Goal: Find specific page/section: Find specific page/section

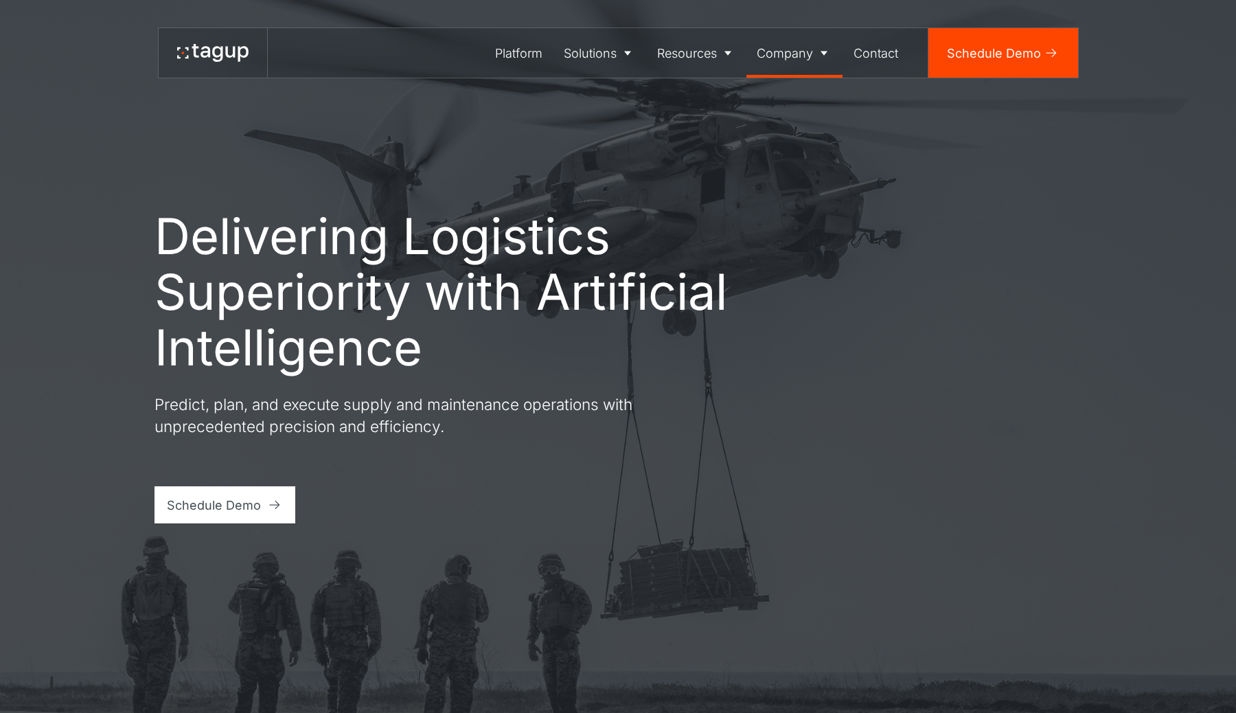
click at [827, 51] on icon at bounding box center [824, 53] width 14 height 14
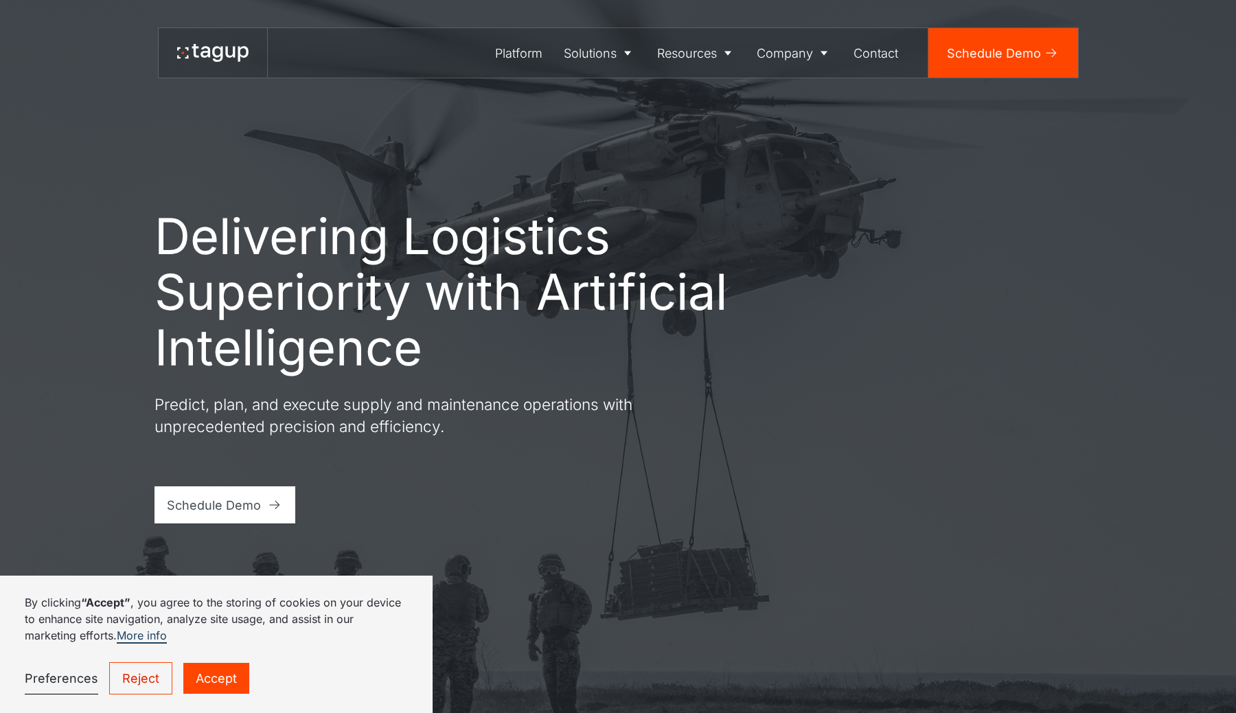
click at [205, 680] on link "Accept" at bounding box center [216, 678] width 66 height 31
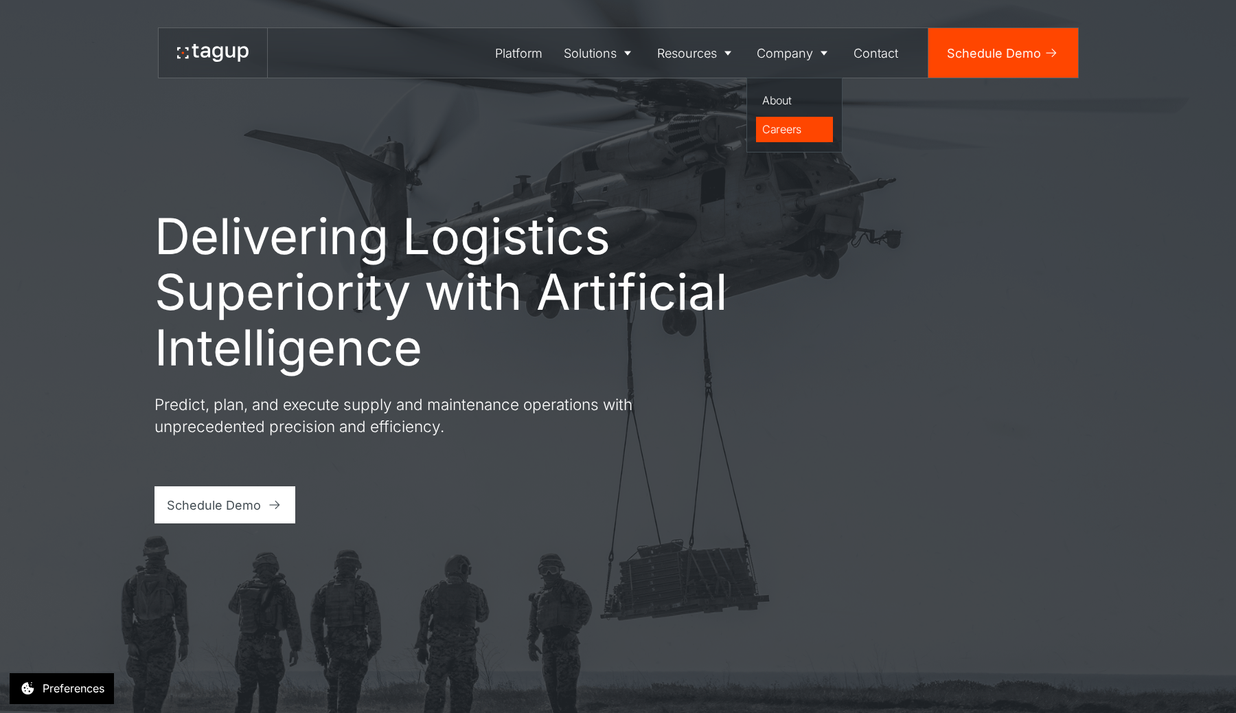
click at [779, 128] on div "Careers" at bounding box center [794, 129] width 65 height 16
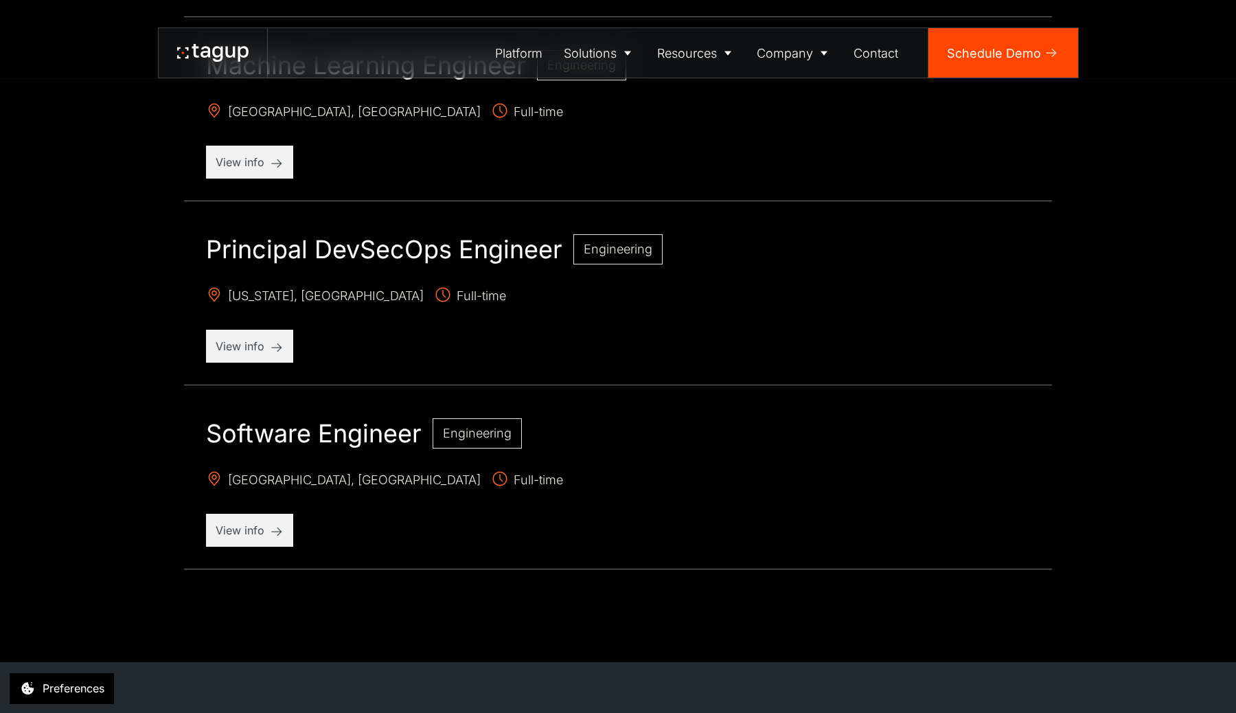
scroll to position [1487, 0]
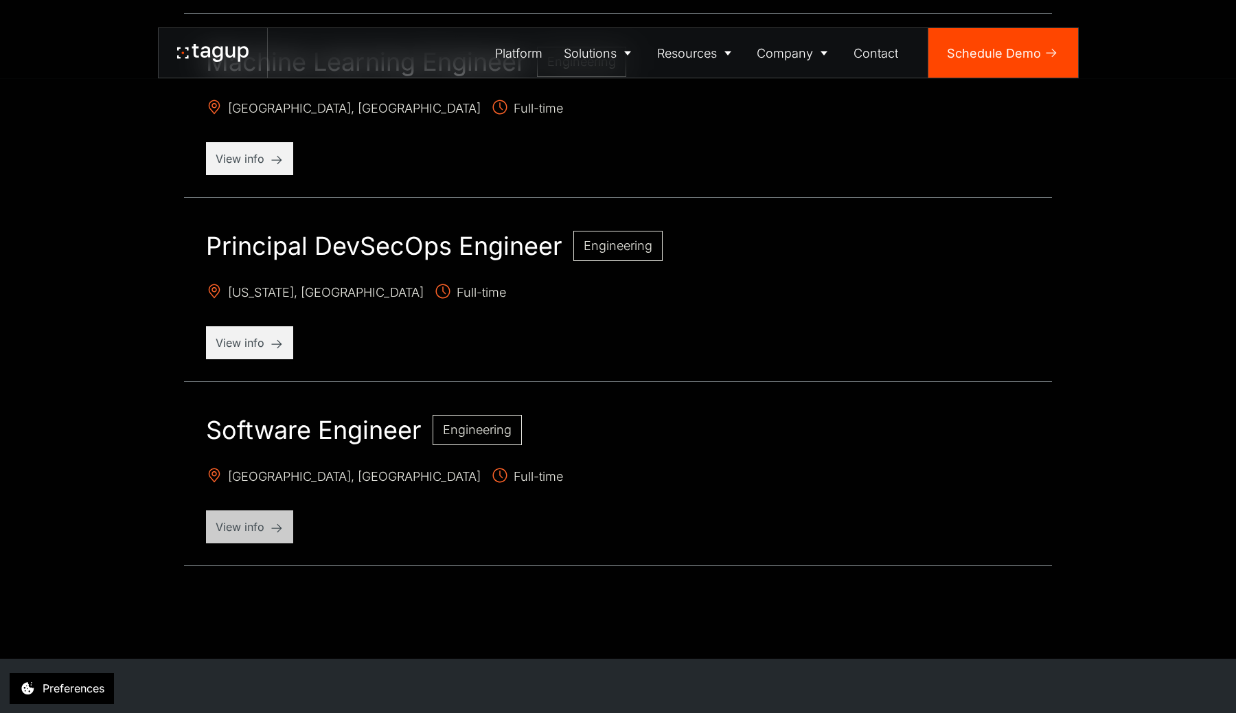
click at [264, 524] on p "View info" at bounding box center [250, 526] width 68 height 16
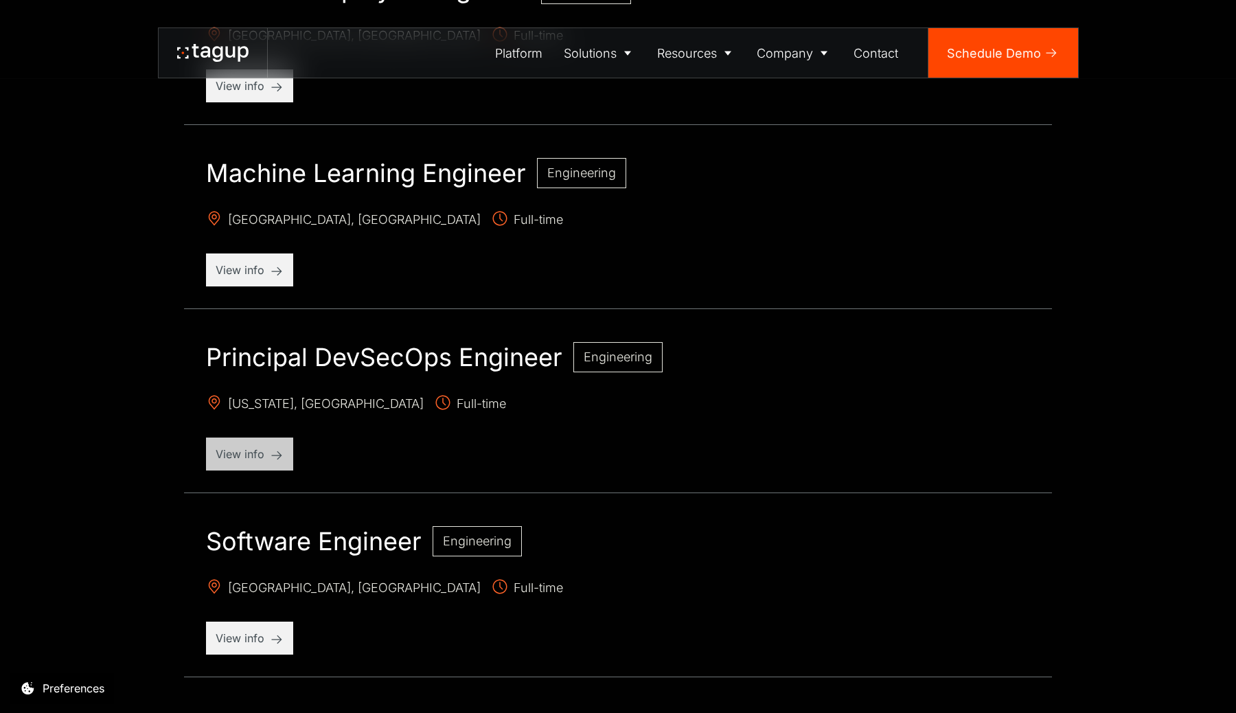
scroll to position [1373, 0]
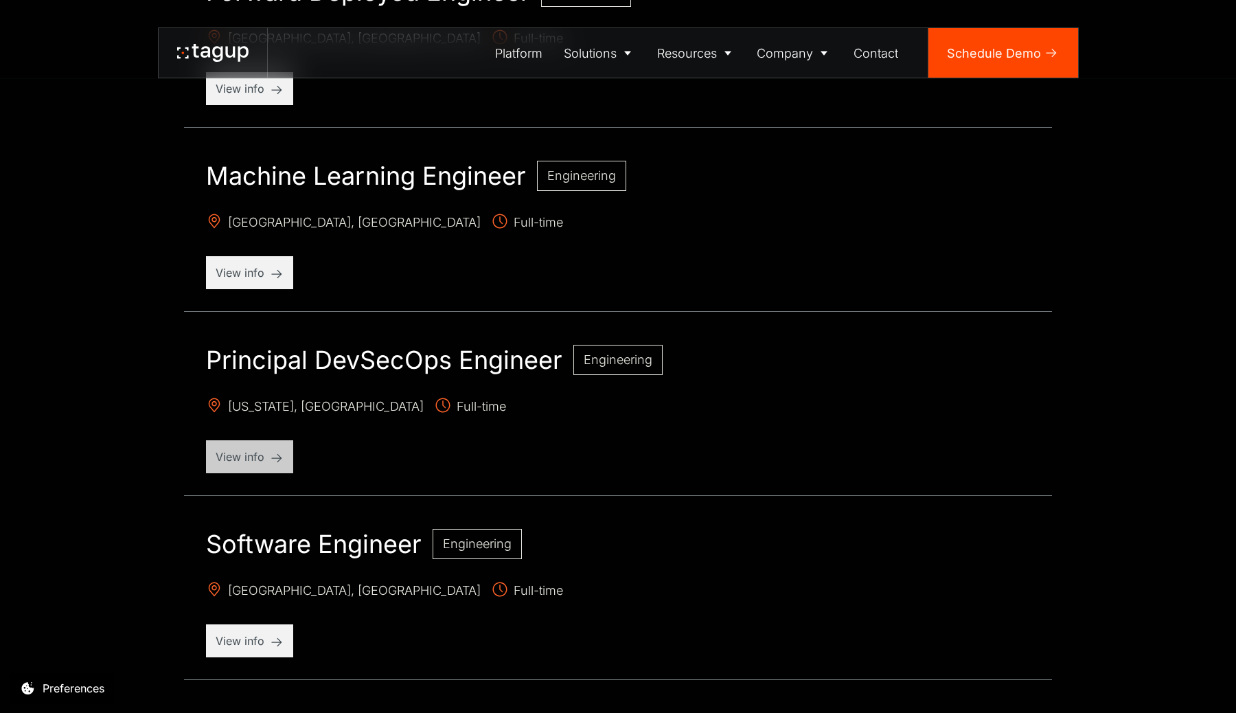
click at [258, 461] on p "View info" at bounding box center [250, 456] width 68 height 16
